Goal: Task Accomplishment & Management: Complete application form

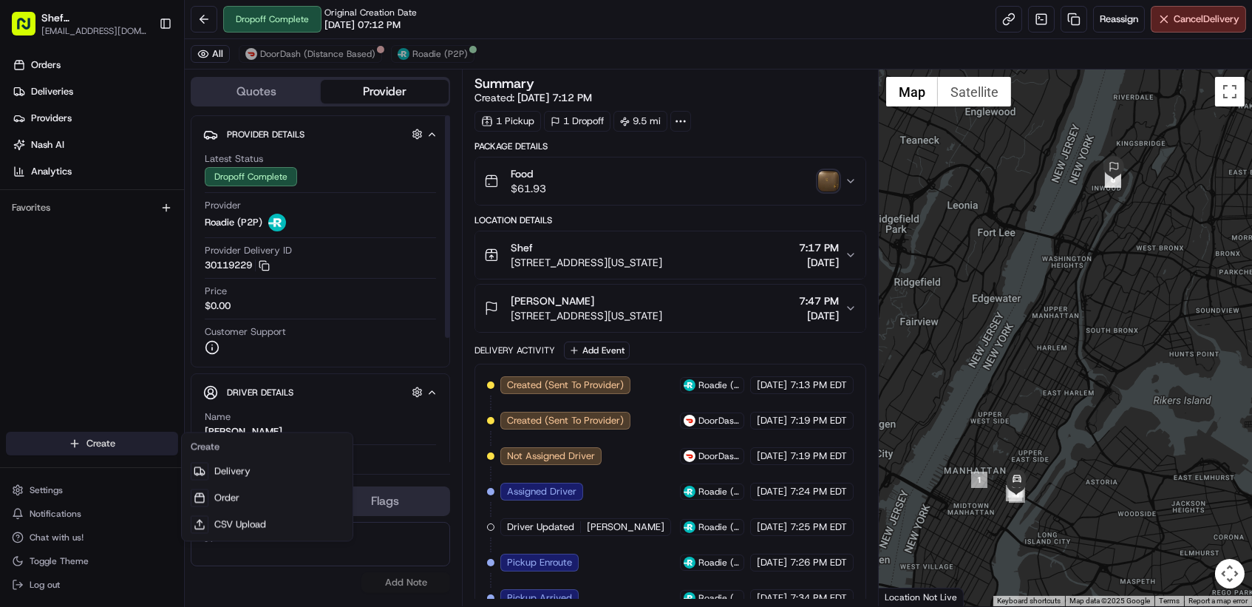
click at [81, 440] on html "Shef NYC [EMAIL_ADDRESS][DOMAIN_NAME] Toggle Sidebar Orders Deliveries Provider…" at bounding box center [626, 303] width 1252 height 607
click at [234, 471] on link "Delivery" at bounding box center [267, 471] width 165 height 27
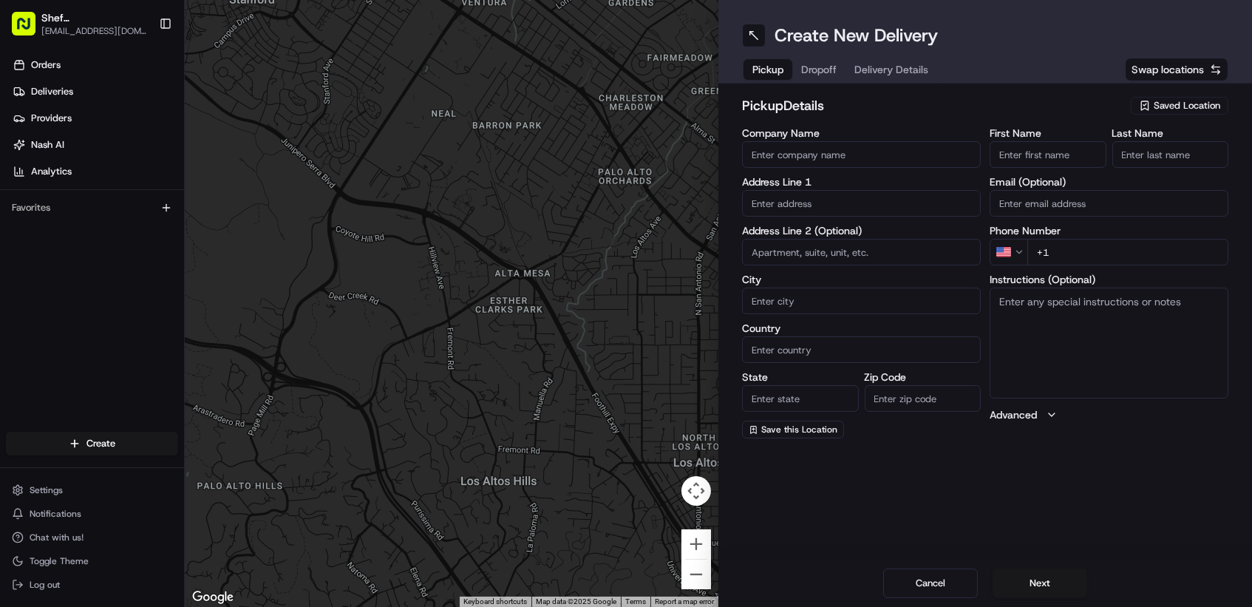
click at [1205, 100] on span "Saved Location" at bounding box center [1187, 105] width 67 height 13
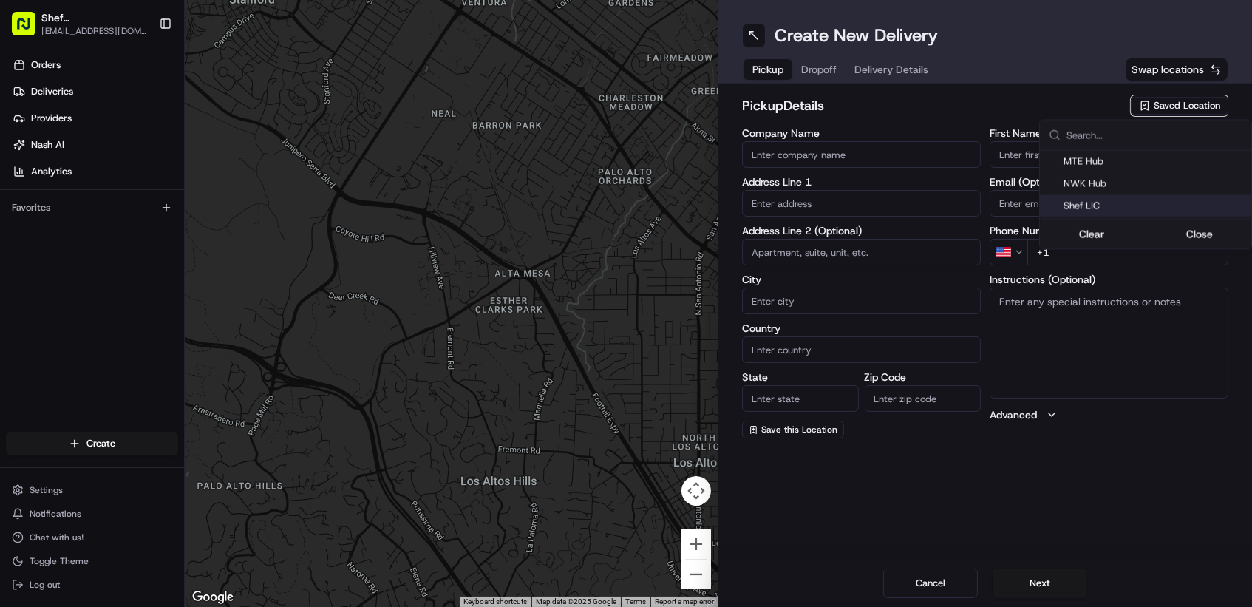
click at [1117, 211] on span "Shef LIC" at bounding box center [1154, 206] width 182 height 13
type input "Shef LIC"
type input "Queens"
type input "US"
type input "NY"
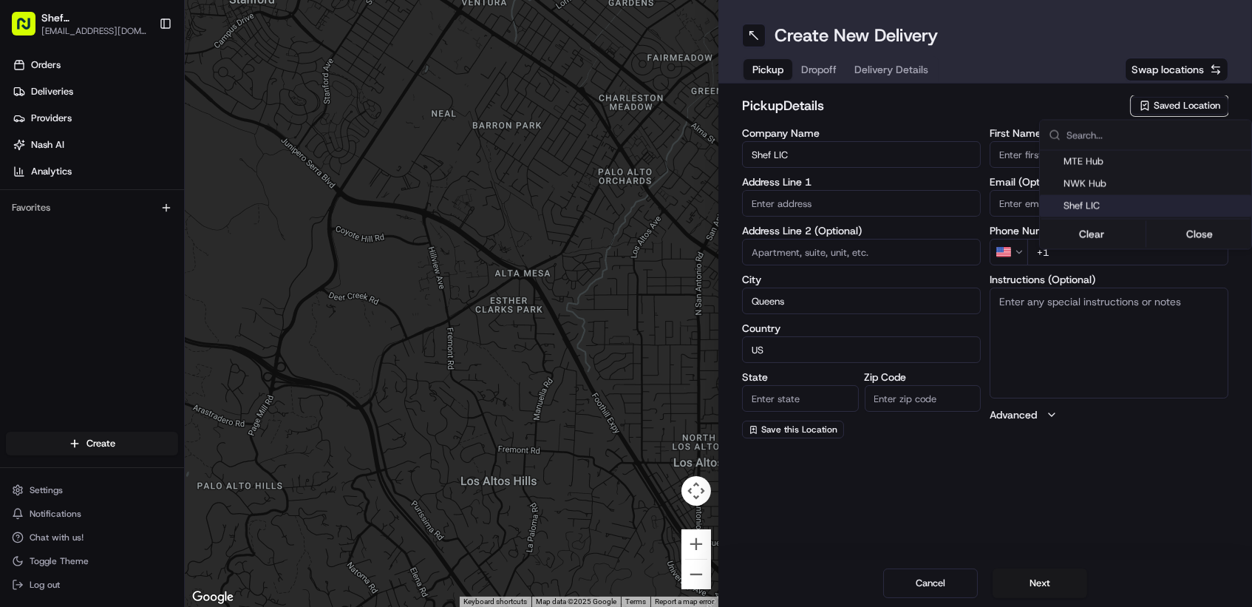
type input "11101"
type input "Shef"
type input "[PHONE_NUMBER]"
type input "[STREET_ADDRESS]"
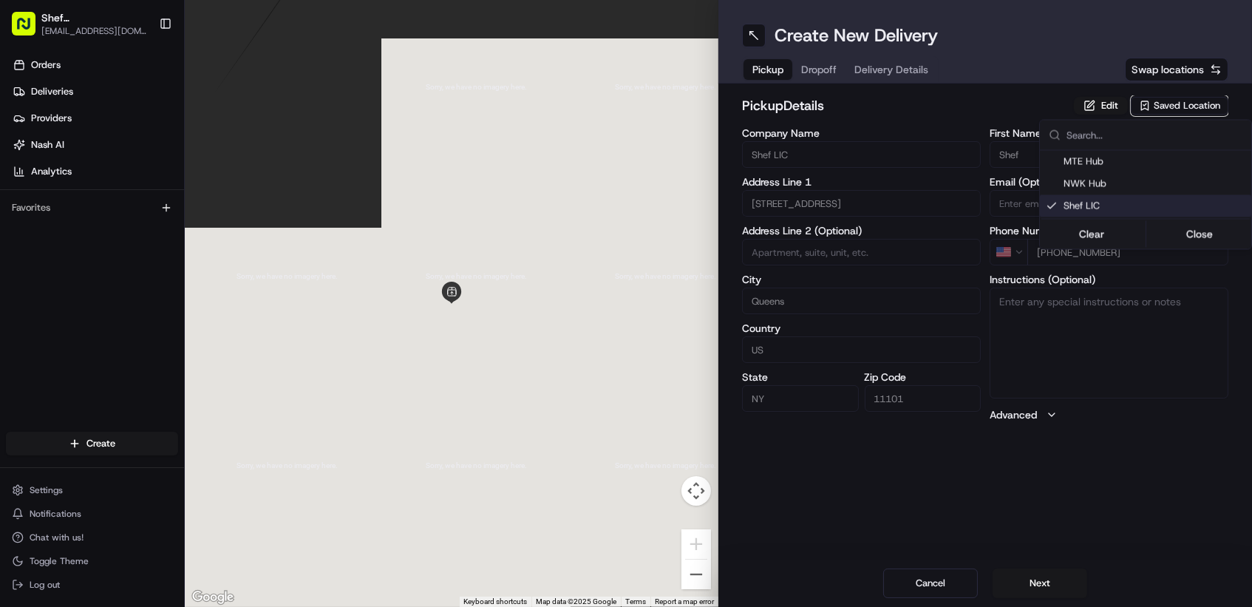
click at [1032, 585] on html "Shef NYC [EMAIL_ADDRESS][DOMAIN_NAME] Toggle Sidebar Orders Deliveries Provider…" at bounding box center [626, 303] width 1252 height 607
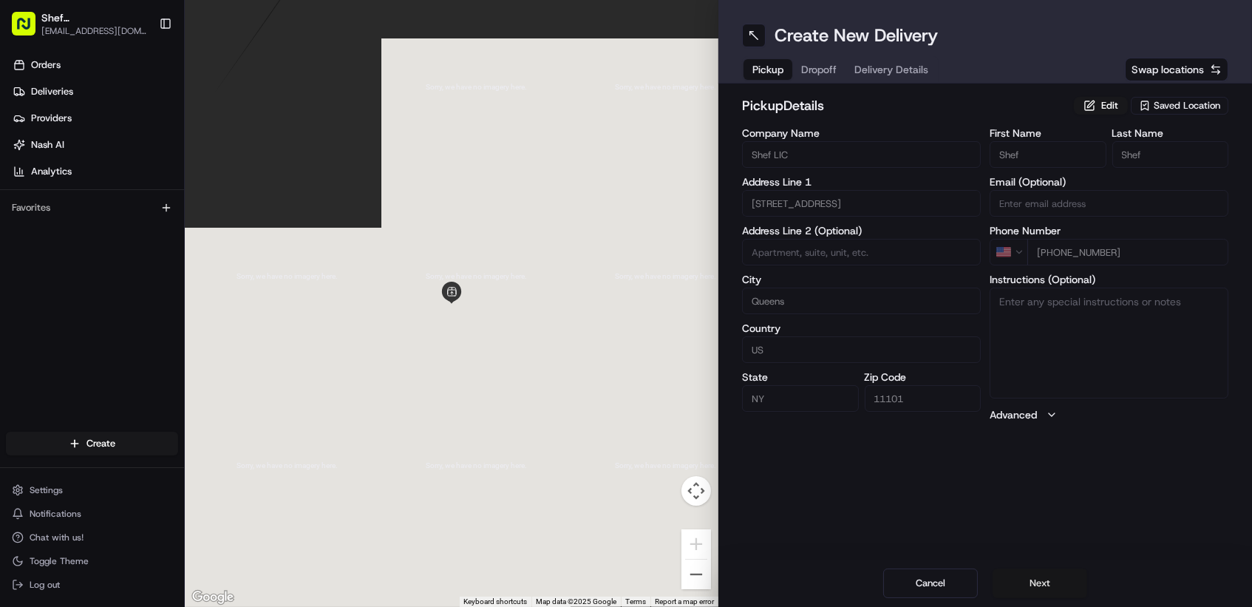
click at [1056, 585] on button "Next" at bounding box center [1039, 583] width 95 height 30
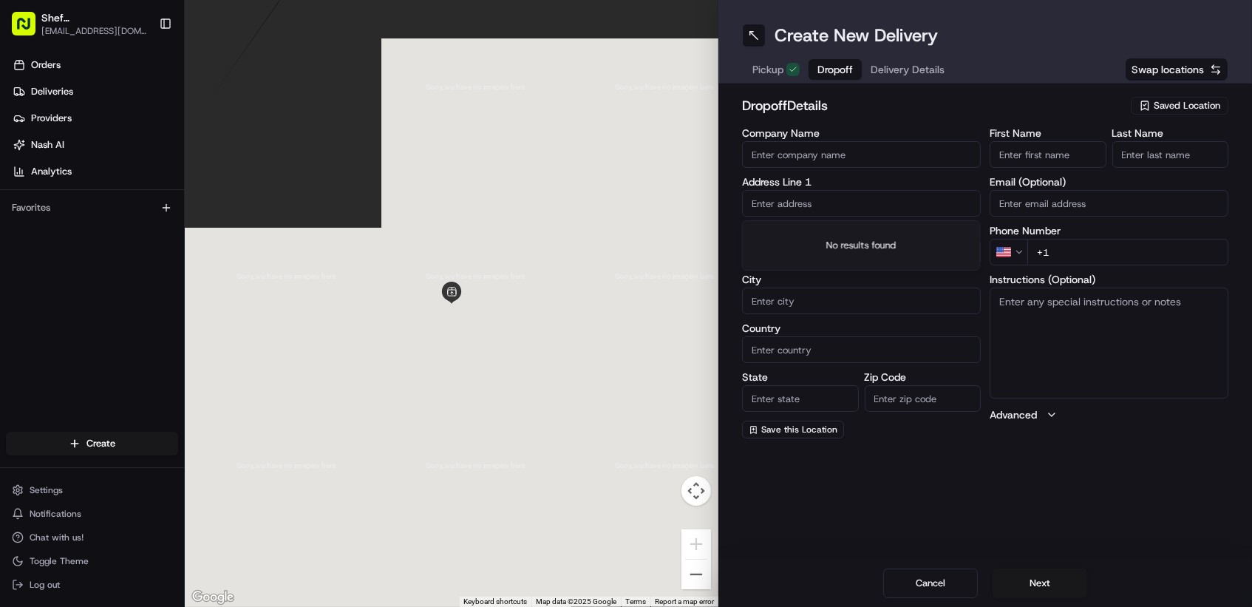
paste input "[STREET_ADDRESS][US_STATE]"
click at [809, 243] on div "[STREET_ADDRESS][US_STATE]" at bounding box center [861, 235] width 231 height 22
type input "[STREET_ADDRESS][US_STATE]"
type input "APT 305N"
type input "[US_STATE]"
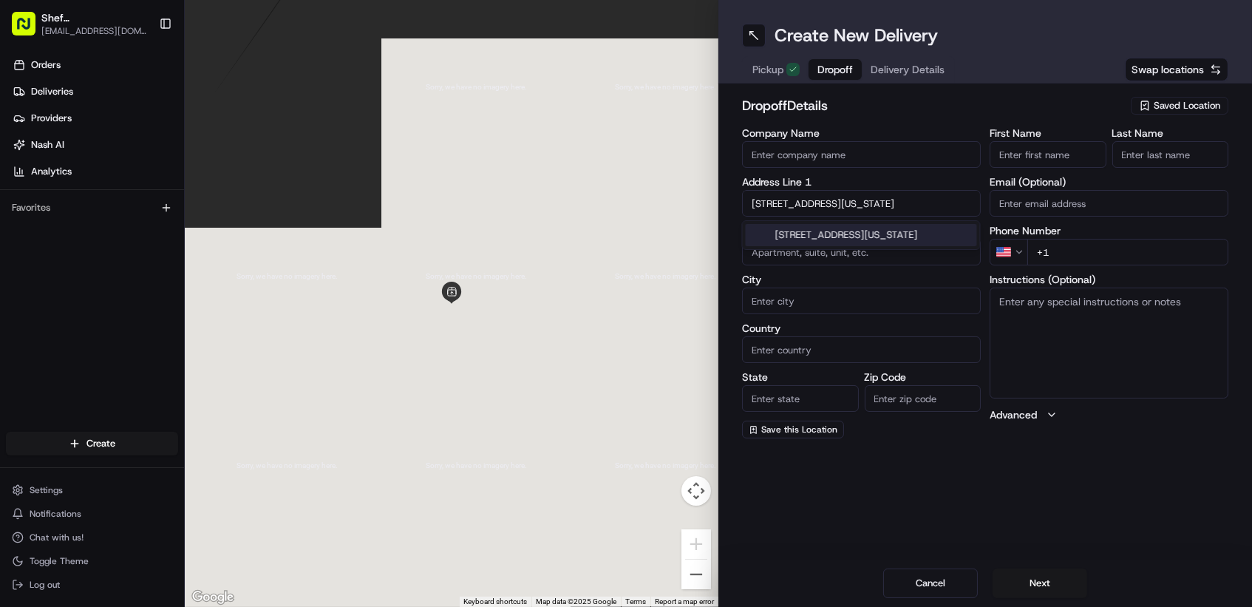
type input "[GEOGRAPHIC_DATA]"
type input "NY"
type input "10019"
type input "[STREET_ADDRESS]"
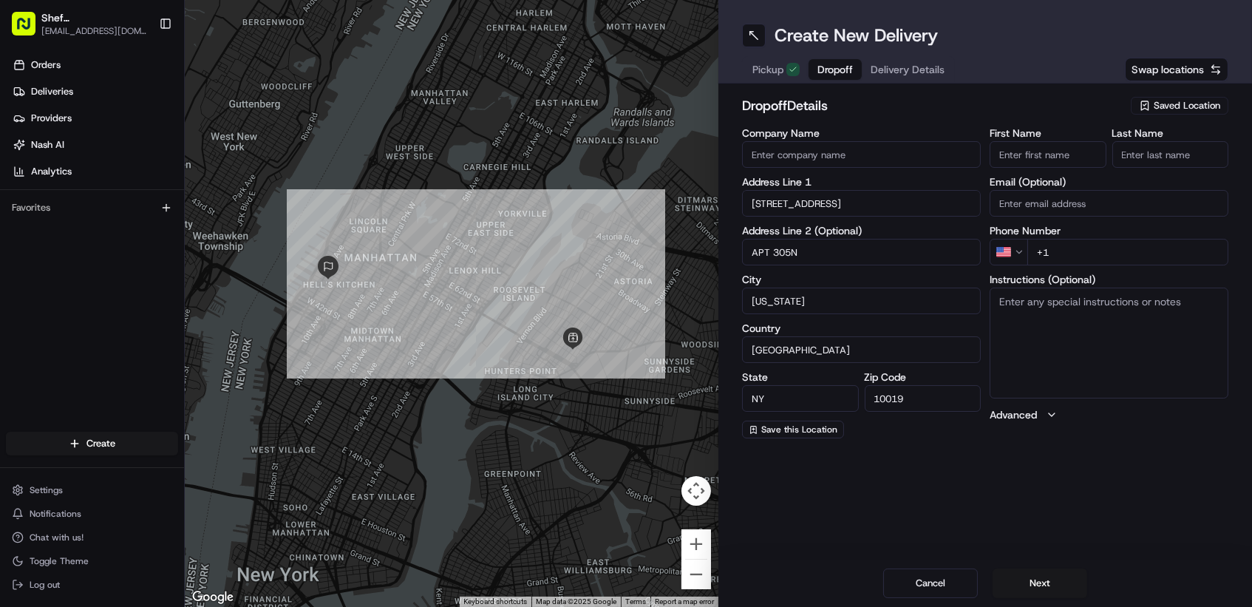
paste input "[PERSON_NAME]"
type input "[PERSON_NAME]"
paste input "[PERSON_NAME]"
type input "[PERSON_NAME]"
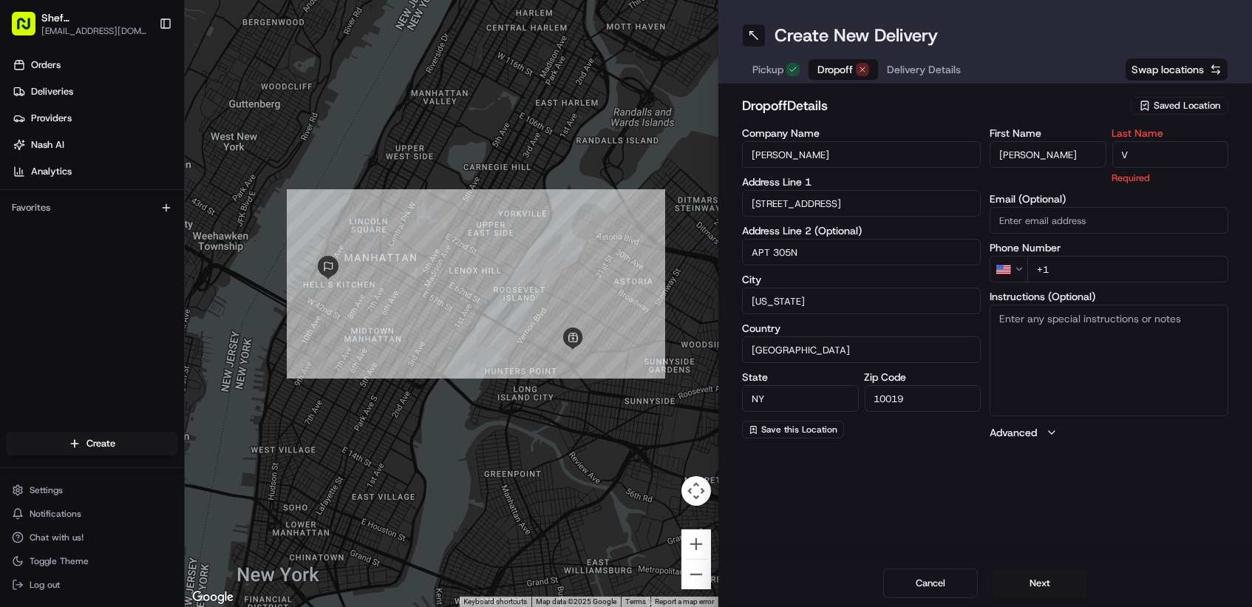
type input "V"
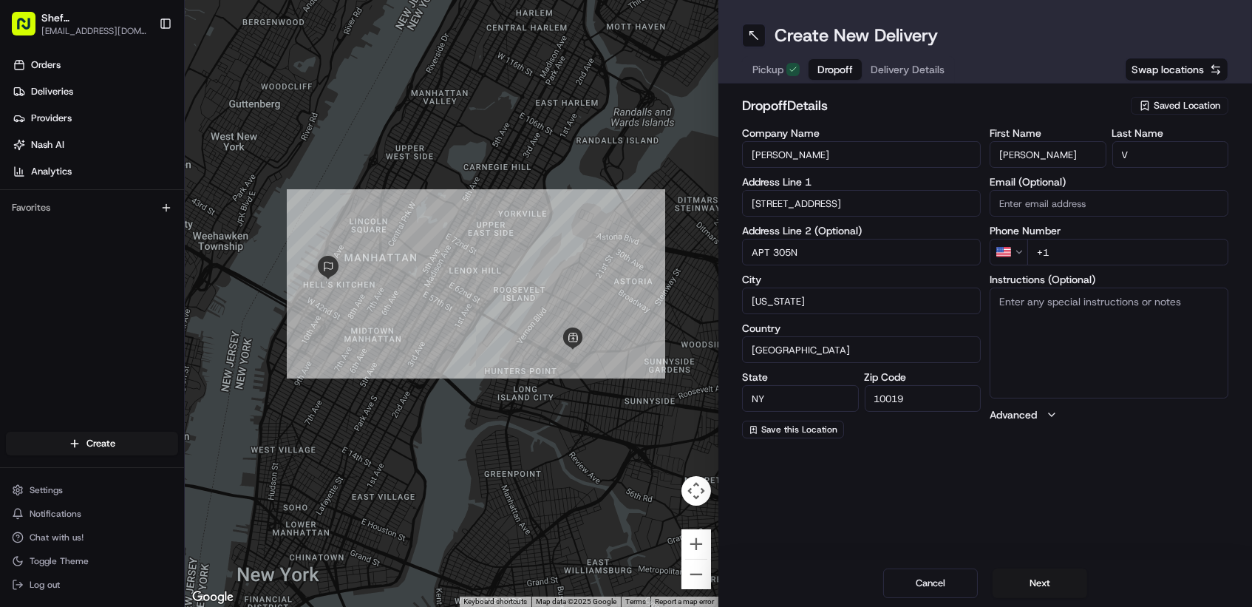
click at [1063, 257] on input "+1" at bounding box center [1127, 252] width 201 height 27
paste input "[PHONE_NUMBER]"
type input "[PHONE_NUMBER]"
click at [1050, 575] on button "Next" at bounding box center [1039, 583] width 95 height 30
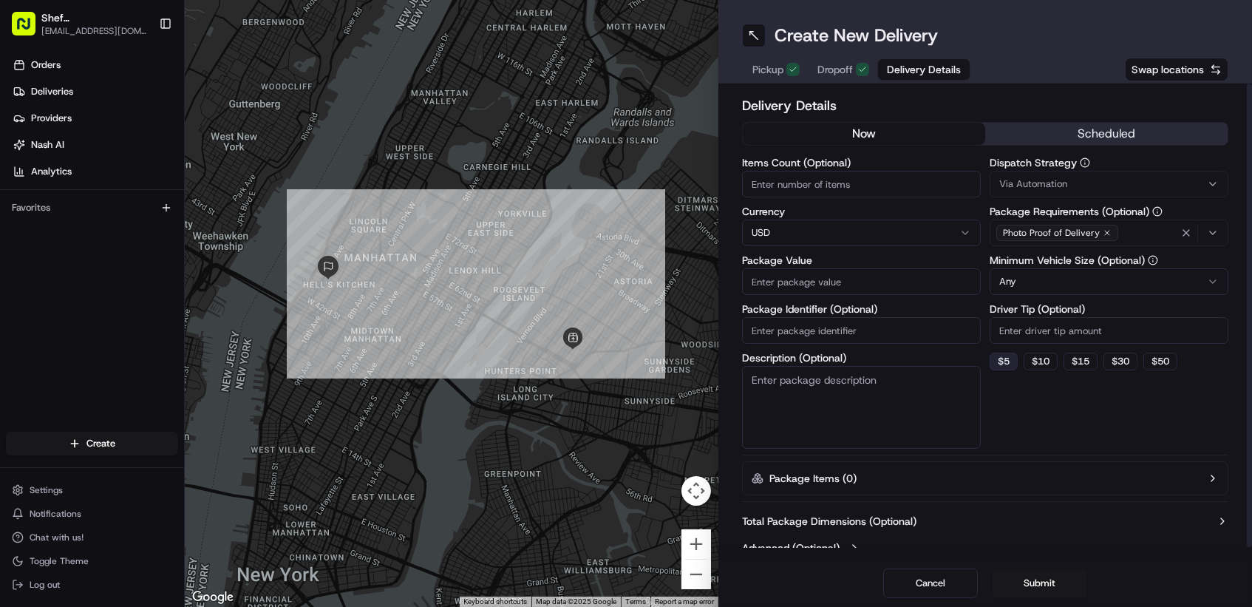
click at [1012, 358] on button "$ 5" at bounding box center [1004, 361] width 28 height 18
type input "5"
click at [797, 280] on input "Package Value" at bounding box center [861, 281] width 239 height 27
type input "76"
type input "76.50"
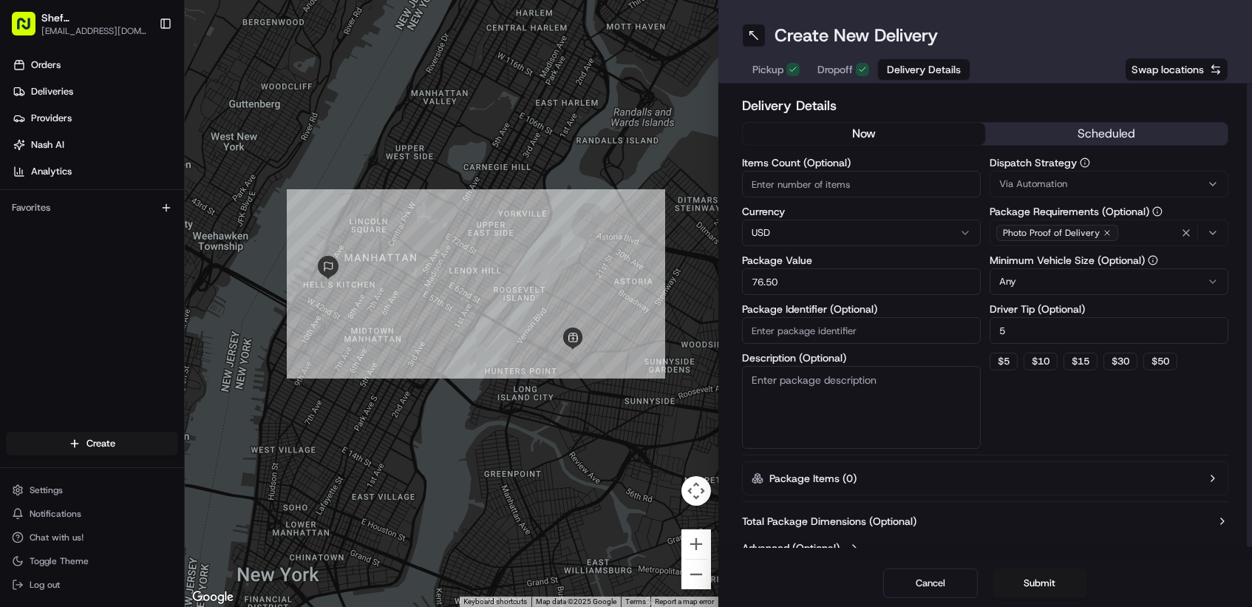
click at [1052, 450] on div "Delivery Details now scheduled Items Count (Optional) Currency USD Package Valu…" at bounding box center [985, 328] width 486 height 466
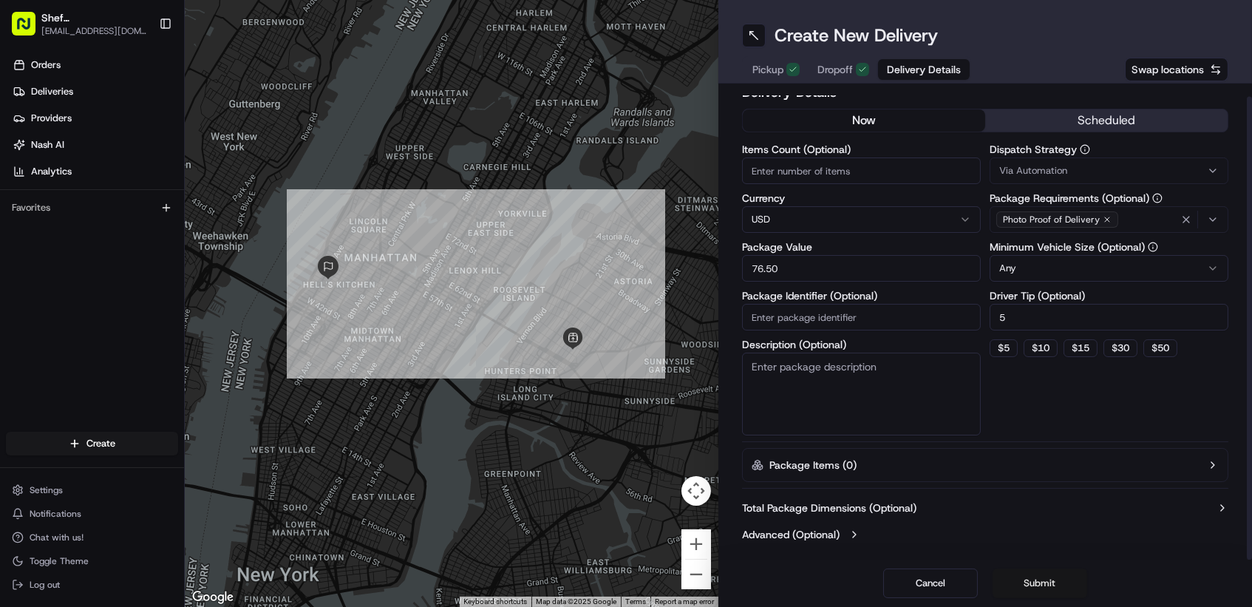
scroll to position [13, 0]
click at [1038, 580] on button "Submit" at bounding box center [1039, 583] width 95 height 30
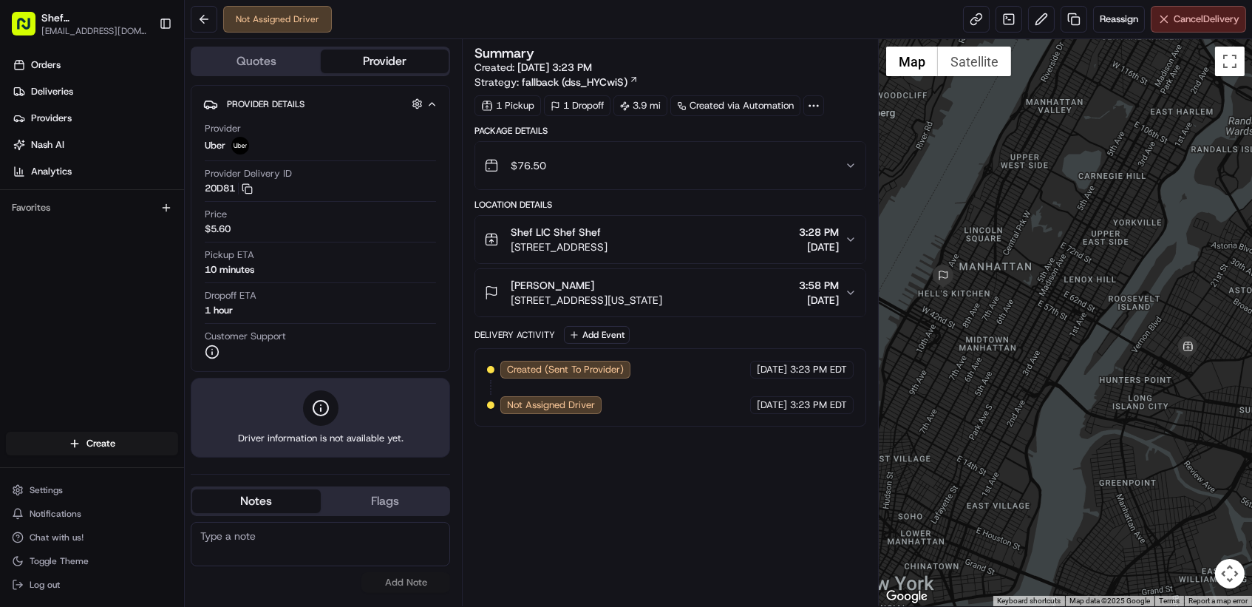
click at [1171, 29] on button "Cancel Delivery" at bounding box center [1198, 19] width 95 height 27
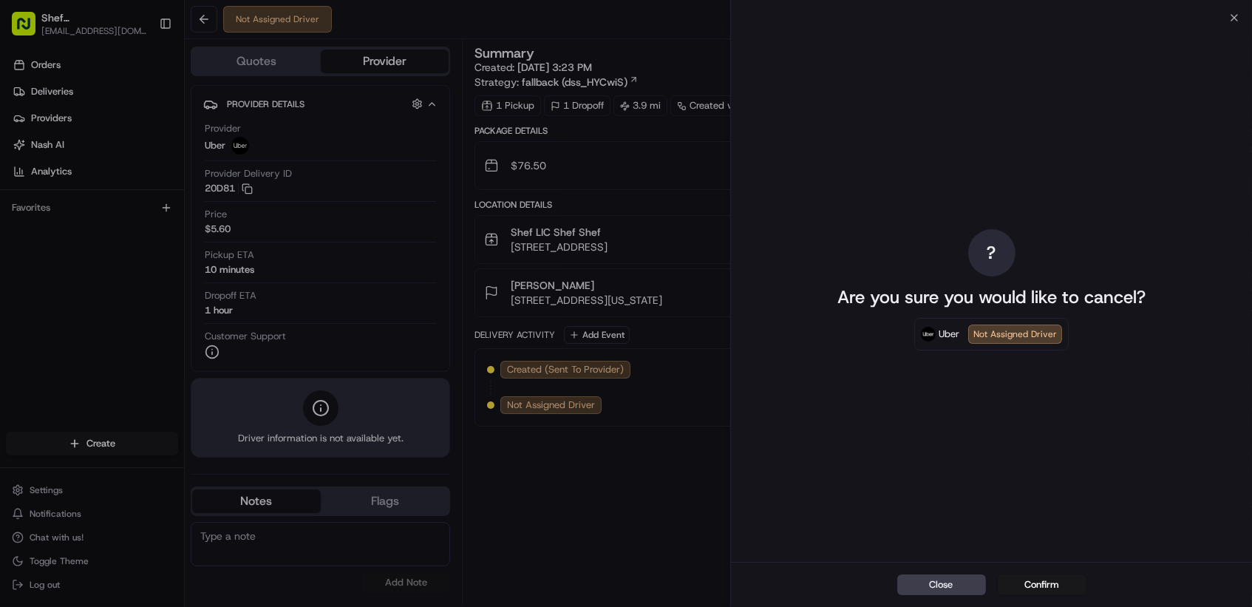
click at [1038, 595] on div "Close Confirm" at bounding box center [991, 584] width 521 height 45
click at [1040, 579] on button "Confirm" at bounding box center [1042, 584] width 89 height 21
